Goal: Information Seeking & Learning: Learn about a topic

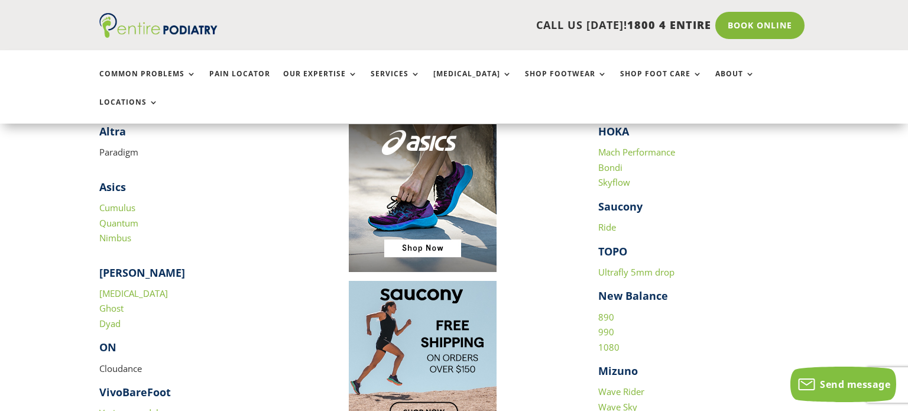
scroll to position [1190, 0]
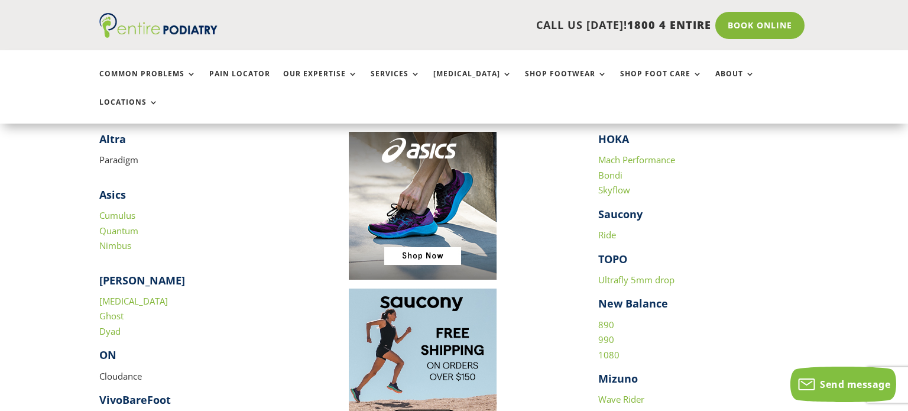
click at [624, 154] on link "Mach Performance" at bounding box center [636, 160] width 77 height 12
click at [604, 169] on link "Bondi" at bounding box center [610, 175] width 24 height 12
click at [667, 154] on link "Mach Performance" at bounding box center [636, 160] width 77 height 12
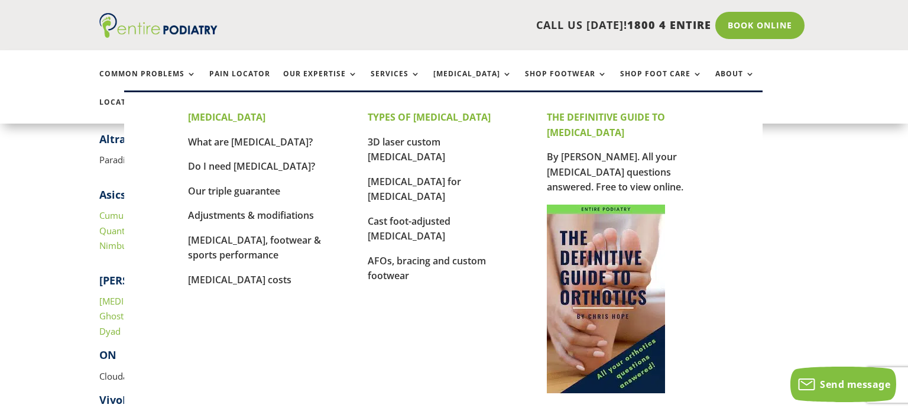
click at [690, 137] on p "THE DEFINITIVE GUIDE TO [MEDICAL_DATA]" at bounding box center [622, 130] width 151 height 40
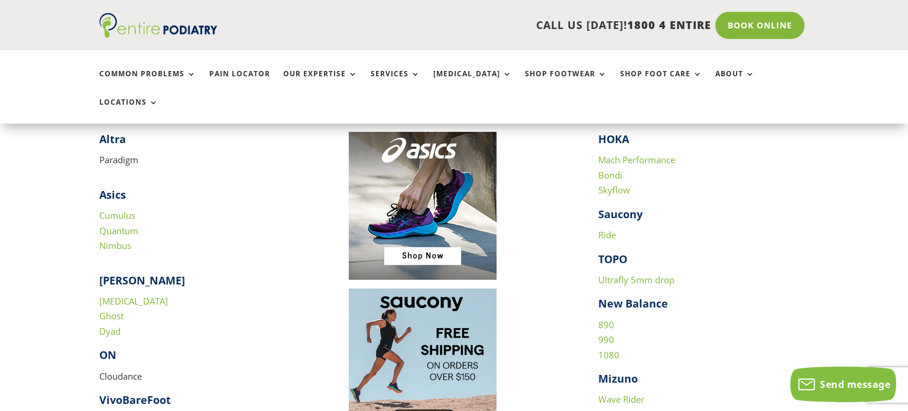
click at [601, 184] on link "Skyflow" at bounding box center [614, 190] width 32 height 12
click at [703, 157] on p "Mach Performance Bondi Skyflow" at bounding box center [703, 180] width 210 height 54
click at [660, 154] on link "Mach Performance" at bounding box center [636, 160] width 77 height 12
click at [617, 169] on link "Bondi" at bounding box center [610, 175] width 24 height 12
click at [129, 295] on link "[MEDICAL_DATA]" at bounding box center [133, 301] width 69 height 12
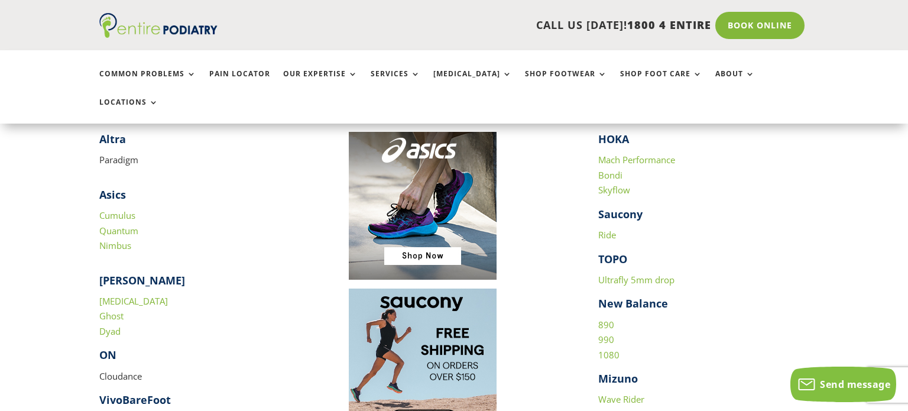
click at [626, 393] on link "Wave Rider" at bounding box center [621, 399] width 46 height 12
click at [604, 319] on link "890" at bounding box center [606, 325] width 16 height 12
click at [601, 333] on link "990" at bounding box center [606, 339] width 16 height 12
click at [614, 349] on link "1080" at bounding box center [608, 355] width 21 height 12
click at [110, 310] on link "Ghost" at bounding box center [111, 316] width 24 height 12
